Goal: Task Accomplishment & Management: Complete application form

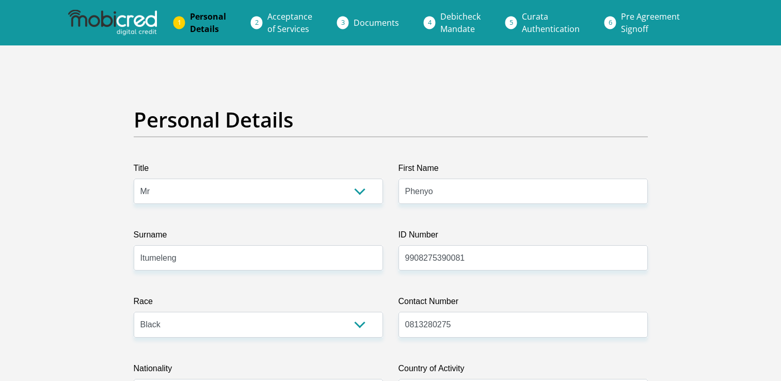
select select "Mr"
select select "1"
select select "ZAF"
select select "tsn"
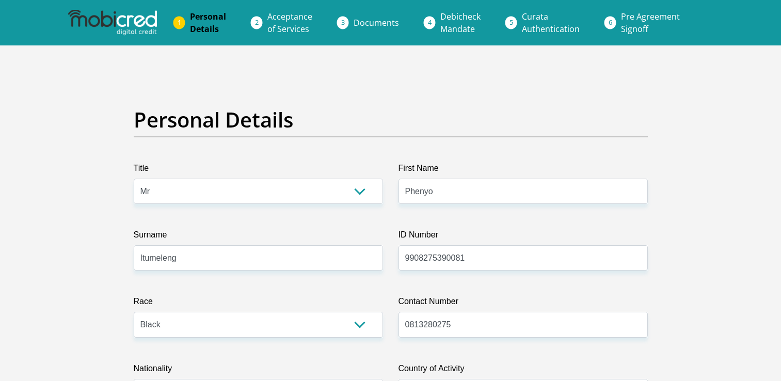
select select "2"
select select "Gauteng"
select select "0"
select select "parents"
select select "28"
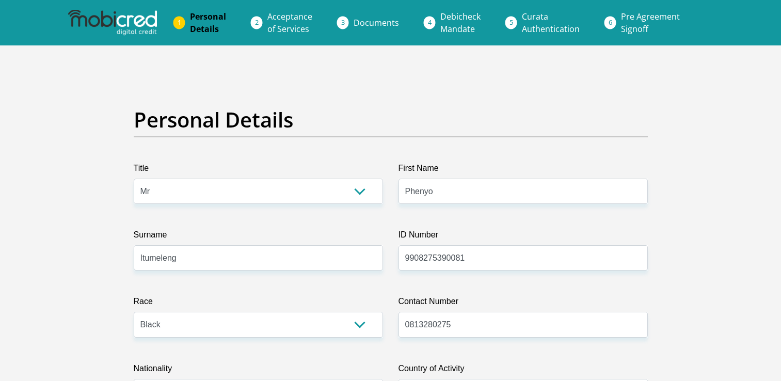
select select "Service Industry"
select select "6"
select select "1"
select select "CUR"
select select "3"
